Goal: Browse casually: Explore the website without a specific task or goal

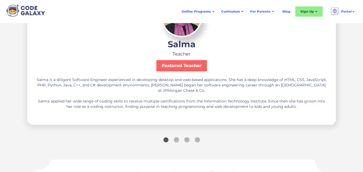
scroll to position [854, 0]
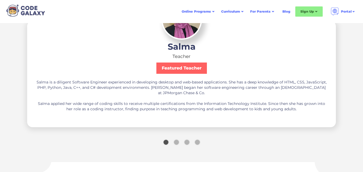
click at [179, 141] on div "carousel" at bounding box center [181, 144] width 472 height 14
click at [177, 141] on div "Show slide 2 of 4" at bounding box center [176, 142] width 5 height 5
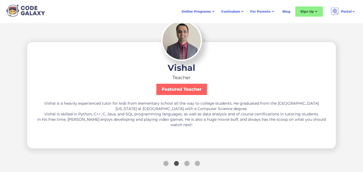
scroll to position [833, 0]
click at [187, 164] on div "Show slide 3 of 4" at bounding box center [186, 163] width 5 height 5
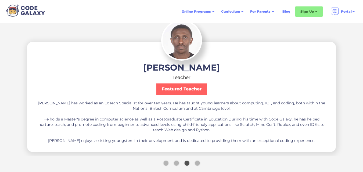
click at [198, 165] on div "Show slide 4 of 4" at bounding box center [197, 163] width 5 height 5
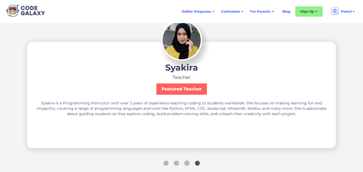
click at [197, 166] on div "Show slide 4 of 4" at bounding box center [197, 163] width 5 height 5
drag, startPoint x: 190, startPoint y: 165, endPoint x: 187, endPoint y: 163, distance: 3.4
click at [187, 163] on div "carousel" at bounding box center [181, 164] width 472 height 14
click at [189, 164] on div "Show slide 3 of 4" at bounding box center [186, 163] width 5 height 5
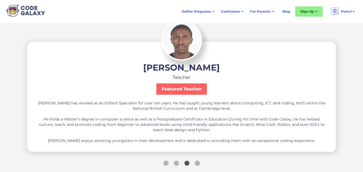
click at [176, 164] on div "Show slide 2 of 4" at bounding box center [176, 163] width 5 height 5
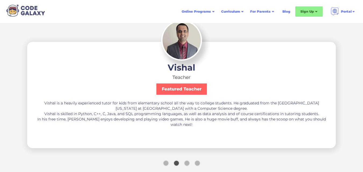
click at [167, 164] on div "Show slide 1 of 4" at bounding box center [165, 163] width 5 height 5
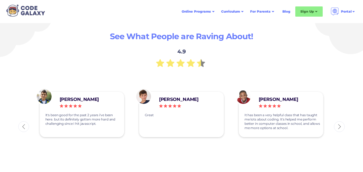
scroll to position [996, 0]
click at [339, 125] on img "next slide" at bounding box center [339, 126] width 5 height 5
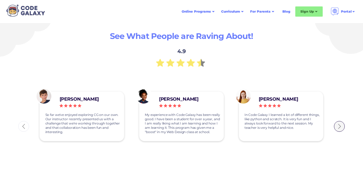
click at [338, 124] on img "next slide" at bounding box center [339, 126] width 5 height 5
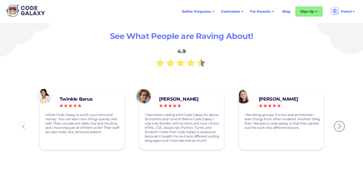
click at [338, 124] on div "next slide" at bounding box center [339, 126] width 11 height 11
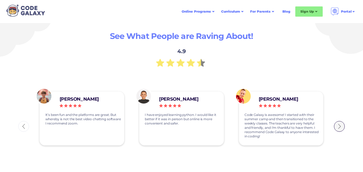
click at [338, 124] on div "next slide" at bounding box center [339, 126] width 11 height 11
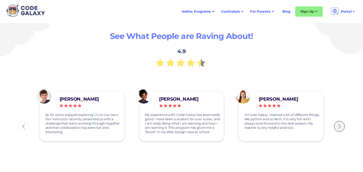
click at [338, 123] on div "next slide" at bounding box center [339, 126] width 11 height 11
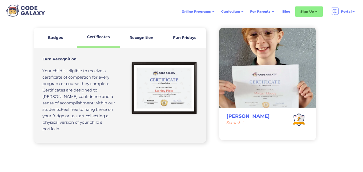
scroll to position [1608, 0]
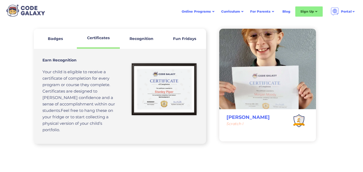
click at [338, 124] on div "Badges Certificates Recognition Fun Fridays Badge Rewards System Code Galaxy ru…" at bounding box center [181, 86] width 363 height 115
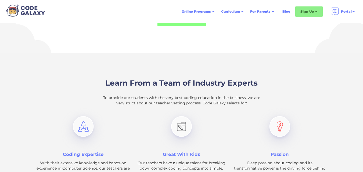
scroll to position [553, 0]
